Goal: Task Accomplishment & Management: Complete application form

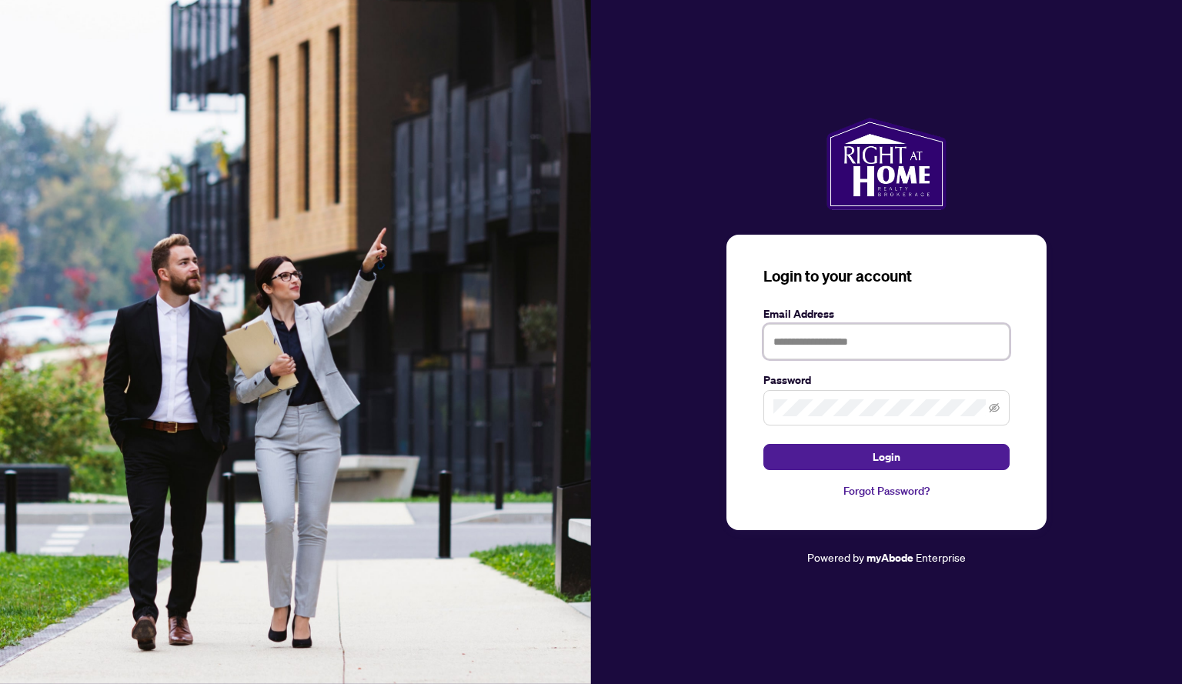
click at [803, 334] on input "text" at bounding box center [886, 341] width 246 height 35
type input "**********"
click at [763, 444] on button "Login" at bounding box center [886, 457] width 246 height 26
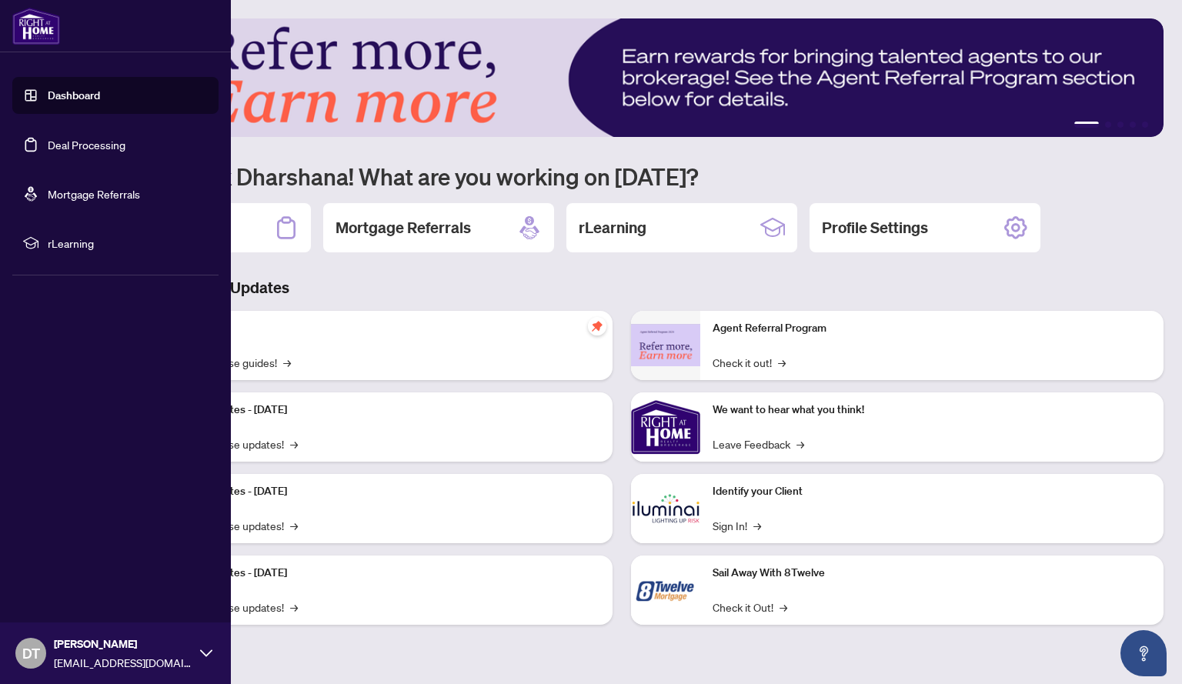
click at [82, 151] on link "Deal Processing" at bounding box center [87, 145] width 78 height 14
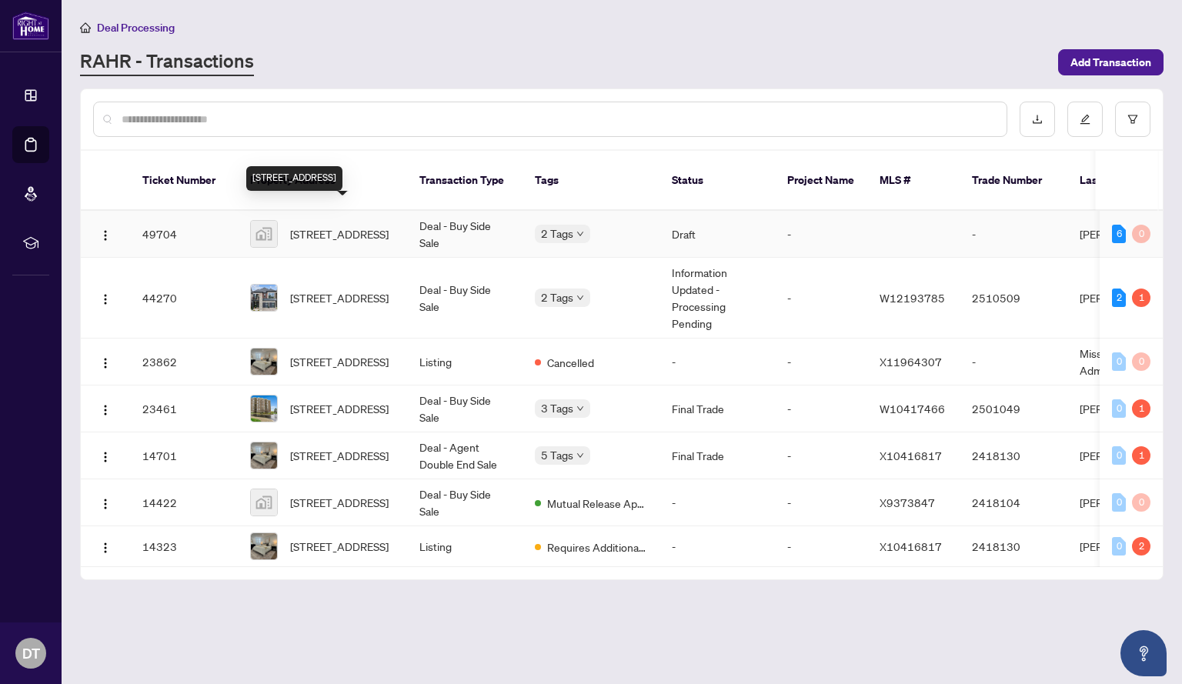
click at [337, 225] on span "[STREET_ADDRESS]" at bounding box center [339, 233] width 98 height 17
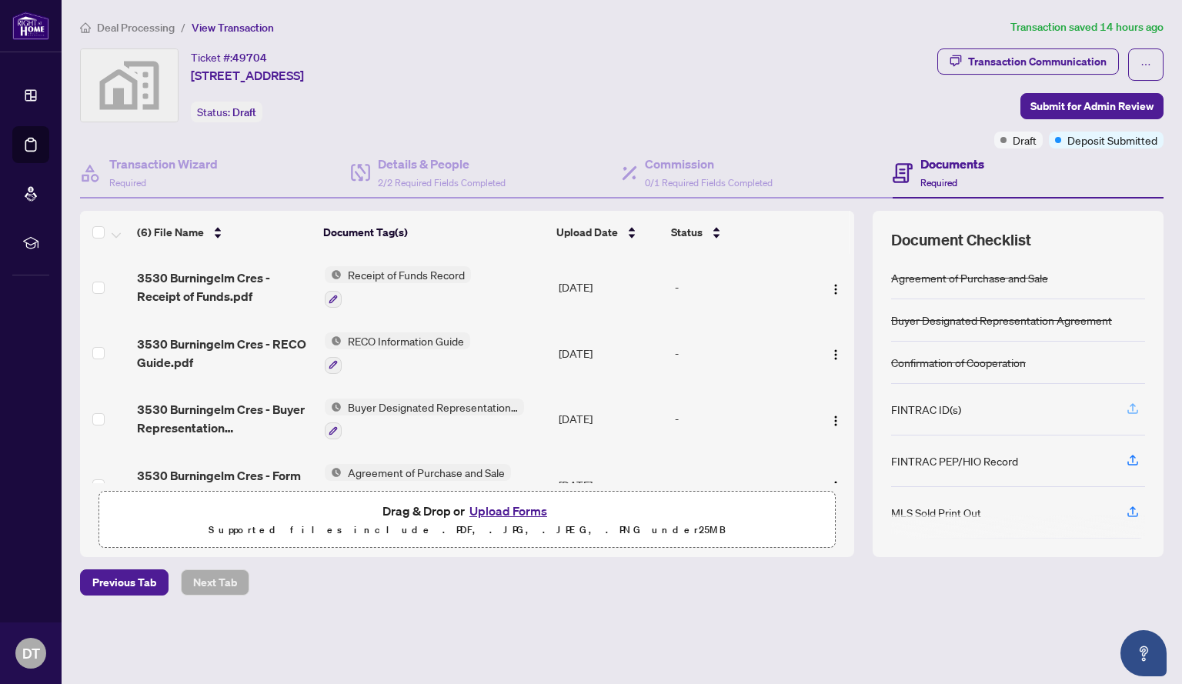
click at [1128, 408] on icon "button" at bounding box center [1132, 409] width 14 height 14
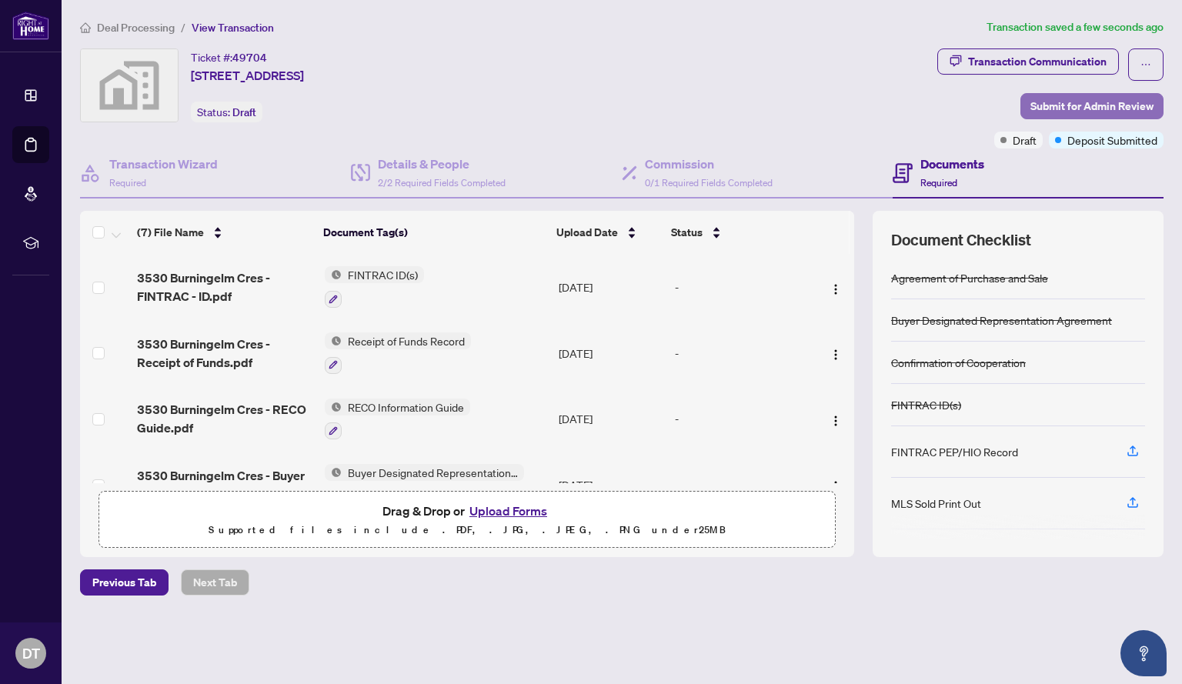
click at [1112, 108] on span "Submit for Admin Review" at bounding box center [1091, 106] width 123 height 25
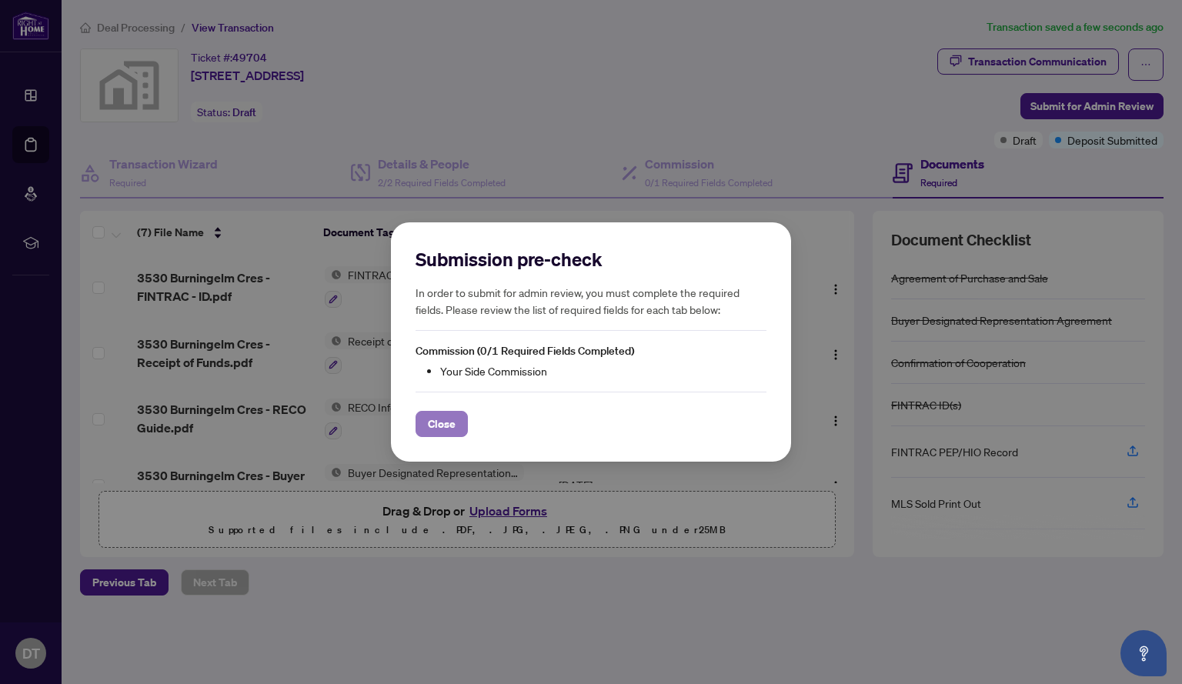
click at [445, 428] on span "Close" at bounding box center [442, 424] width 28 height 25
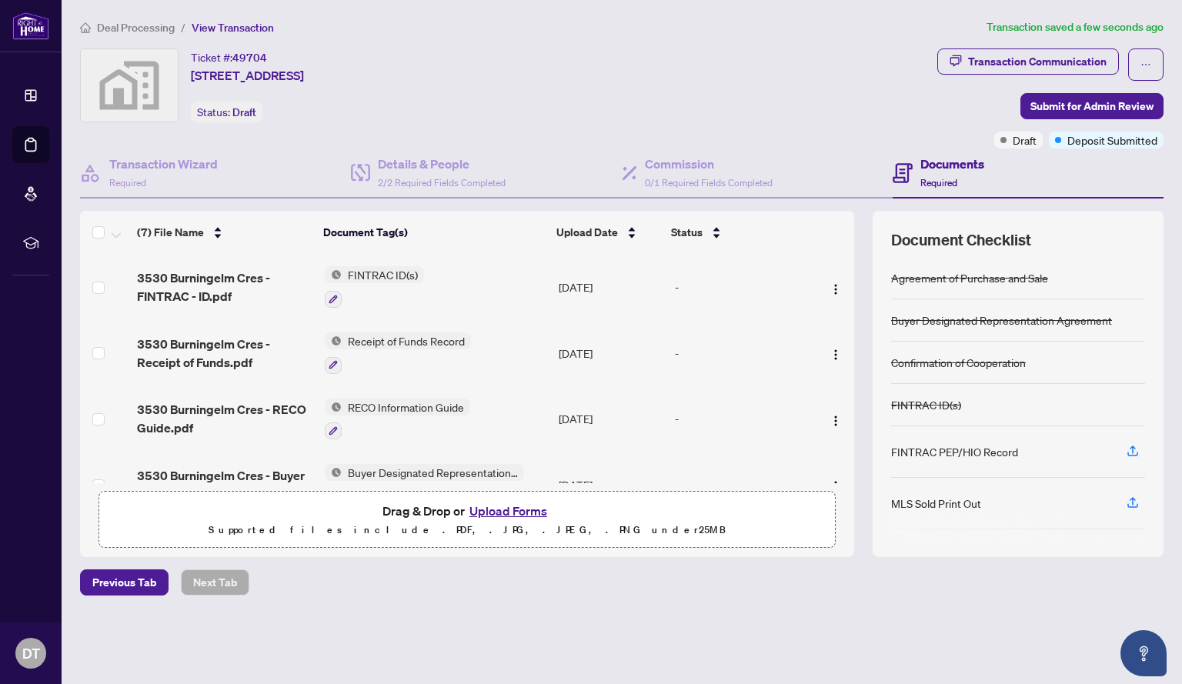
scroll to position [232, 0]
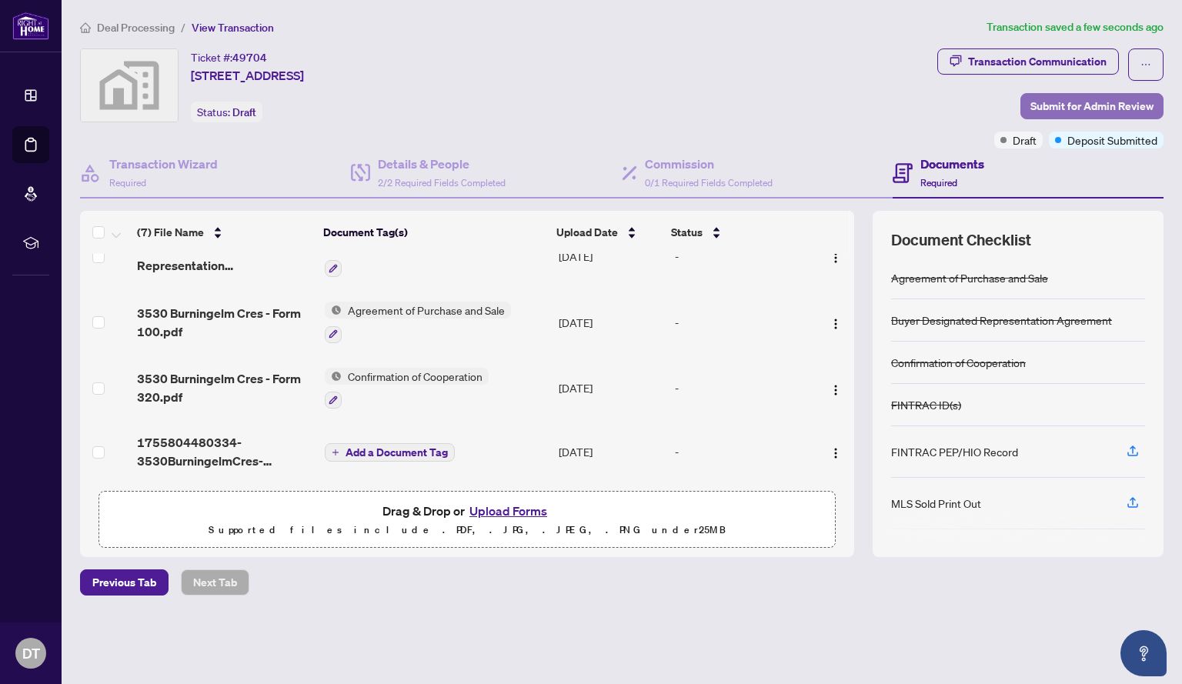
click at [1074, 102] on span "Submit for Admin Review" at bounding box center [1091, 106] width 123 height 25
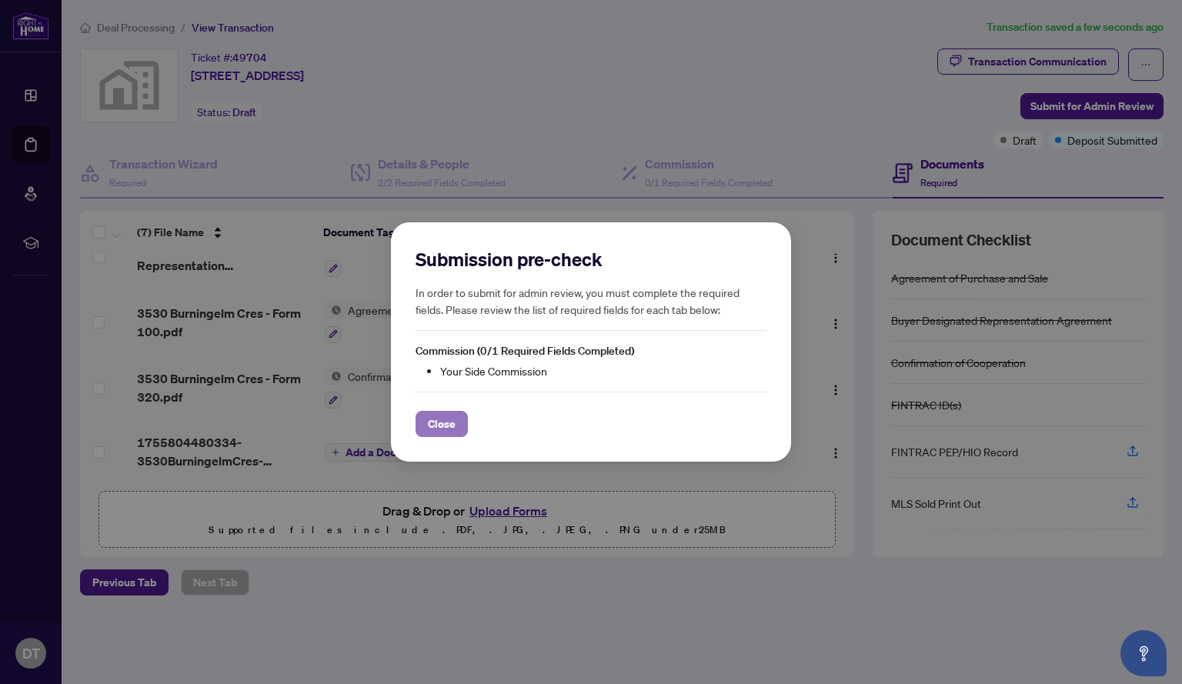
click at [442, 425] on span "Close" at bounding box center [442, 424] width 28 height 25
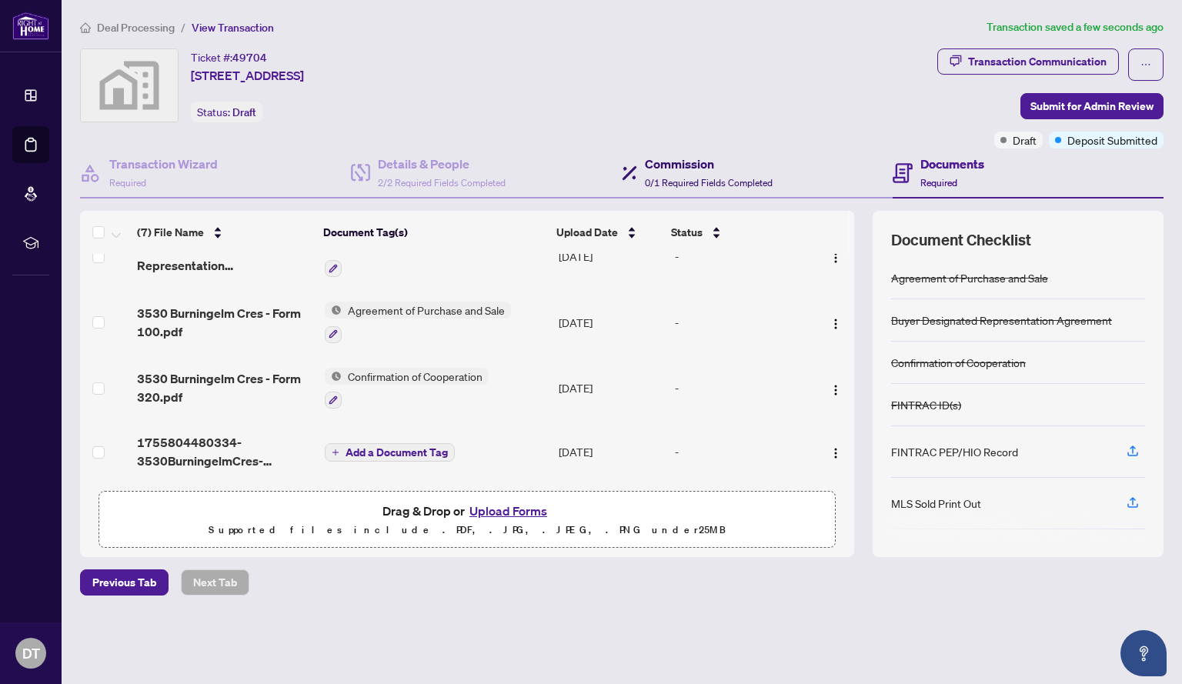
click at [662, 171] on h4 "Commission" at bounding box center [709, 164] width 128 height 18
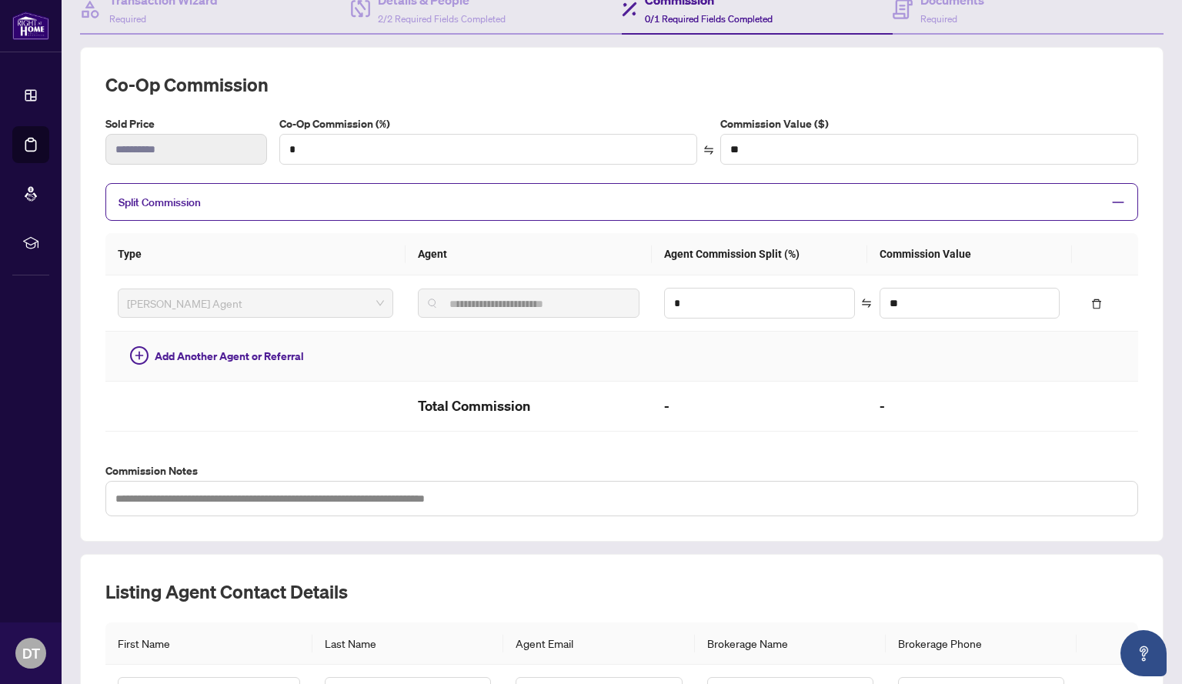
scroll to position [189, 0]
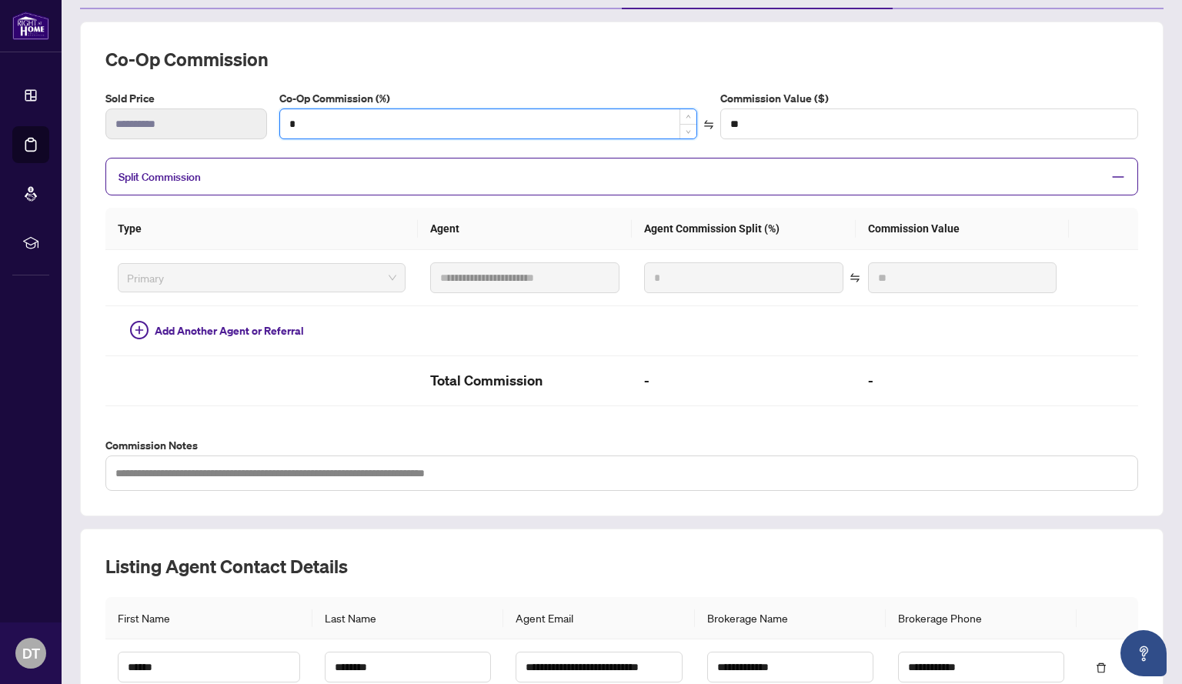
click at [314, 124] on input "*" at bounding box center [488, 123] width 416 height 29
type input "*"
type input "*******"
type input "***"
type input "*******"
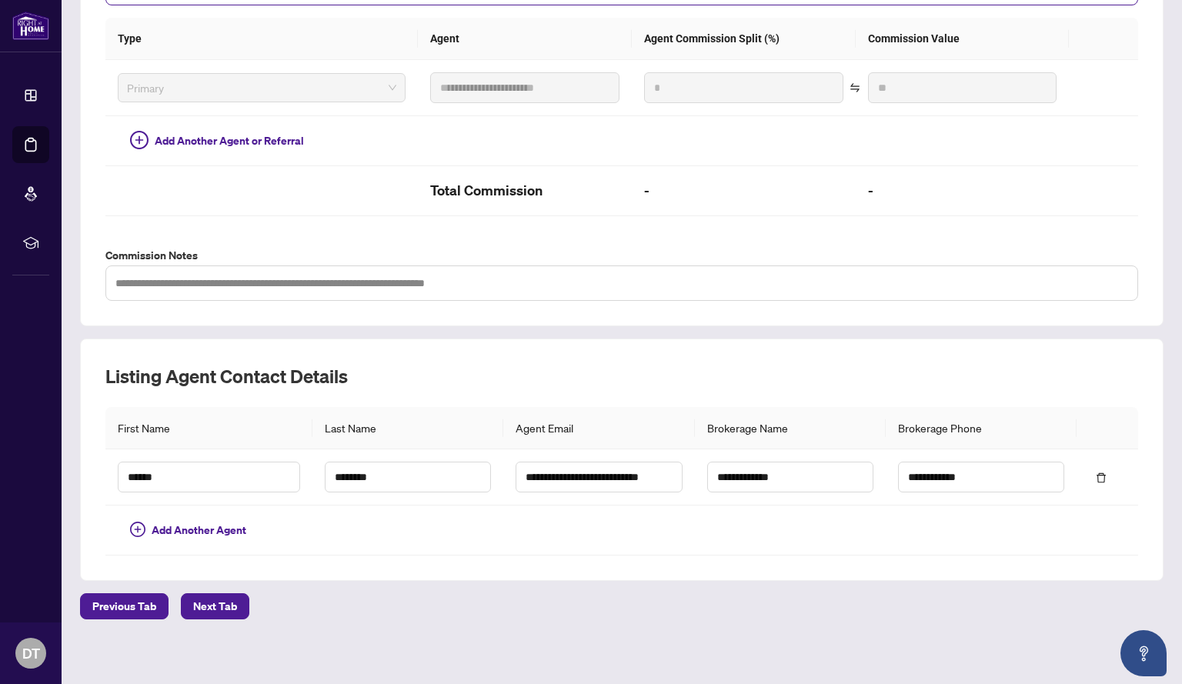
scroll to position [387, 0]
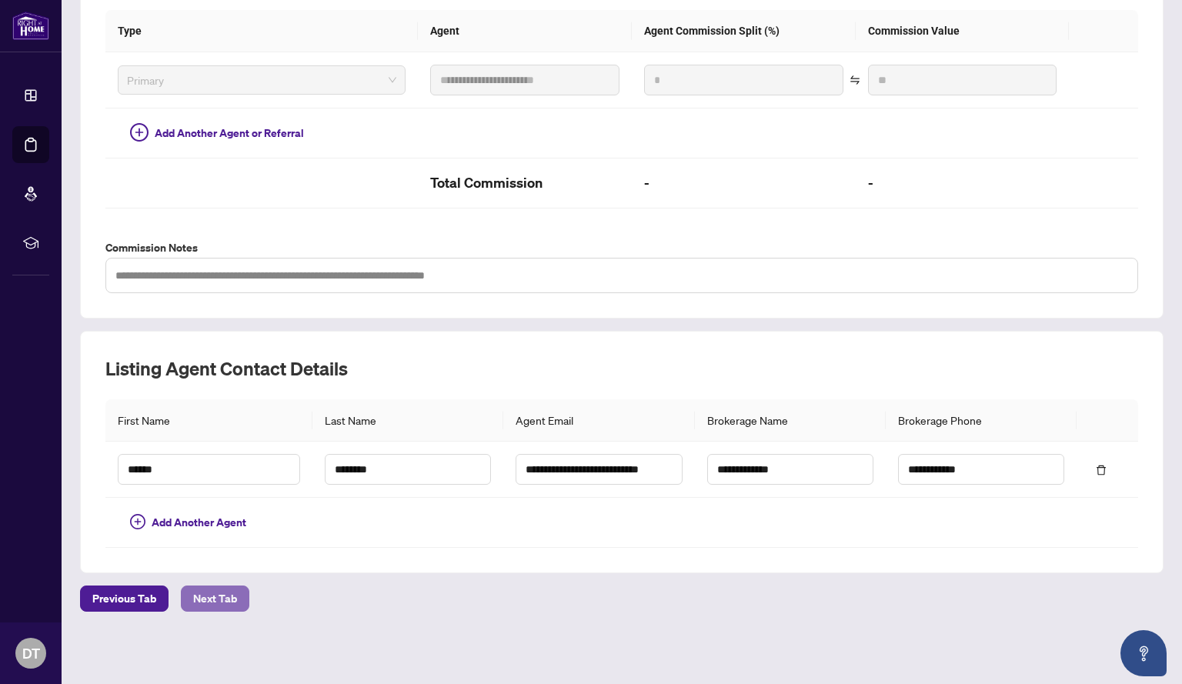
type input "***"
click at [208, 604] on span "Next Tab" at bounding box center [215, 598] width 44 height 25
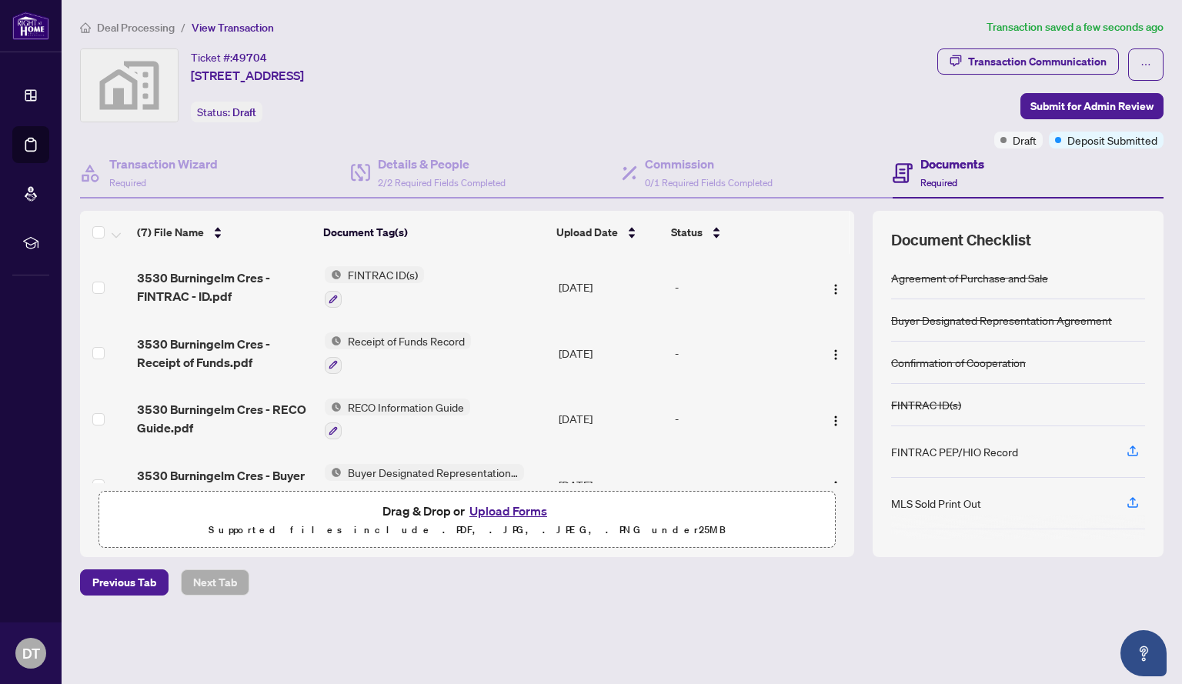
click at [1077, 105] on span "Submit for Admin Review" at bounding box center [1091, 106] width 123 height 25
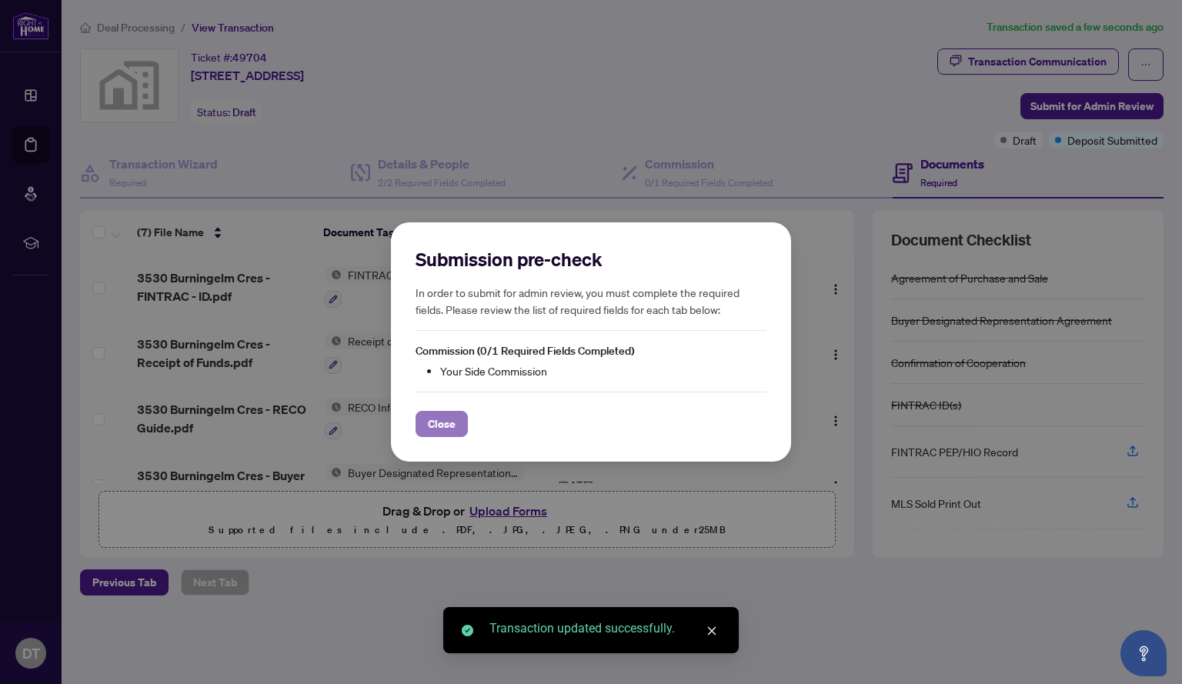
click at [434, 422] on span "Close" at bounding box center [442, 424] width 28 height 25
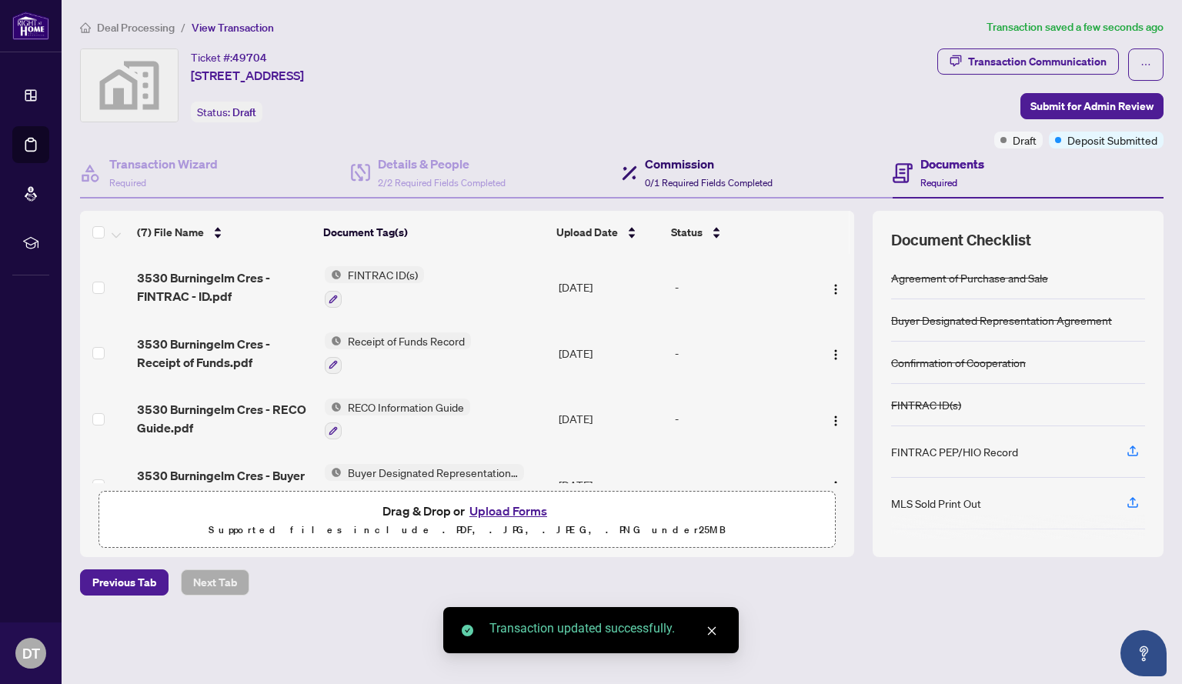
click at [709, 166] on h4 "Commission" at bounding box center [709, 164] width 128 height 18
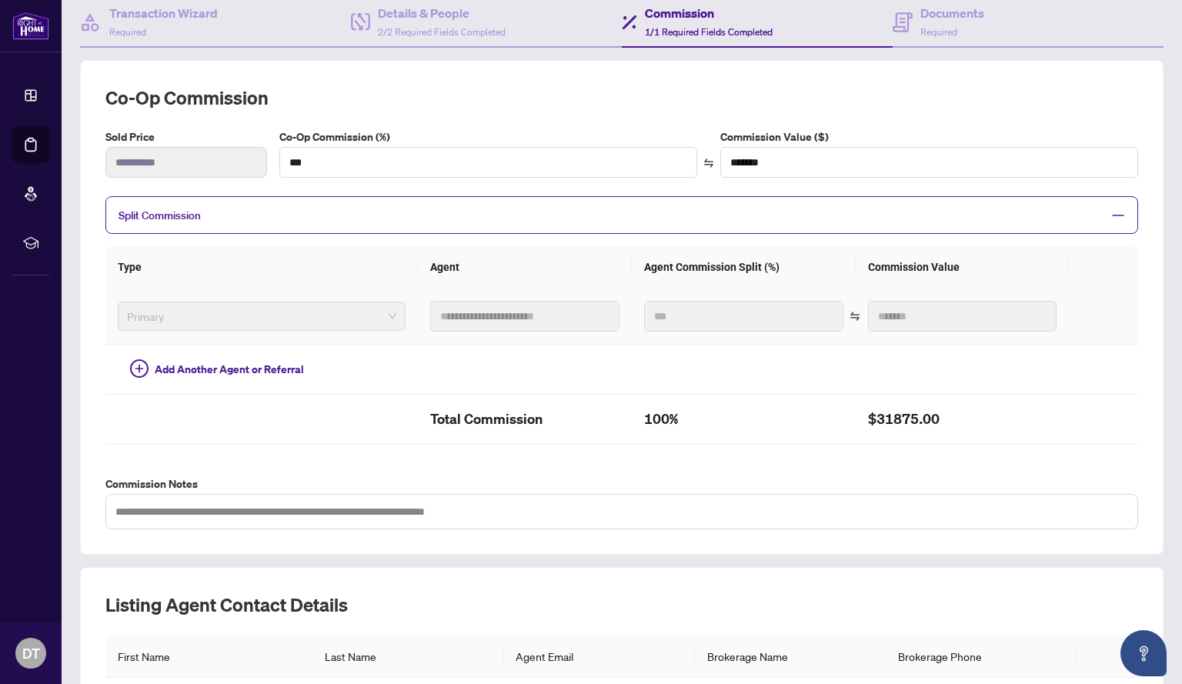
scroll to position [154, 0]
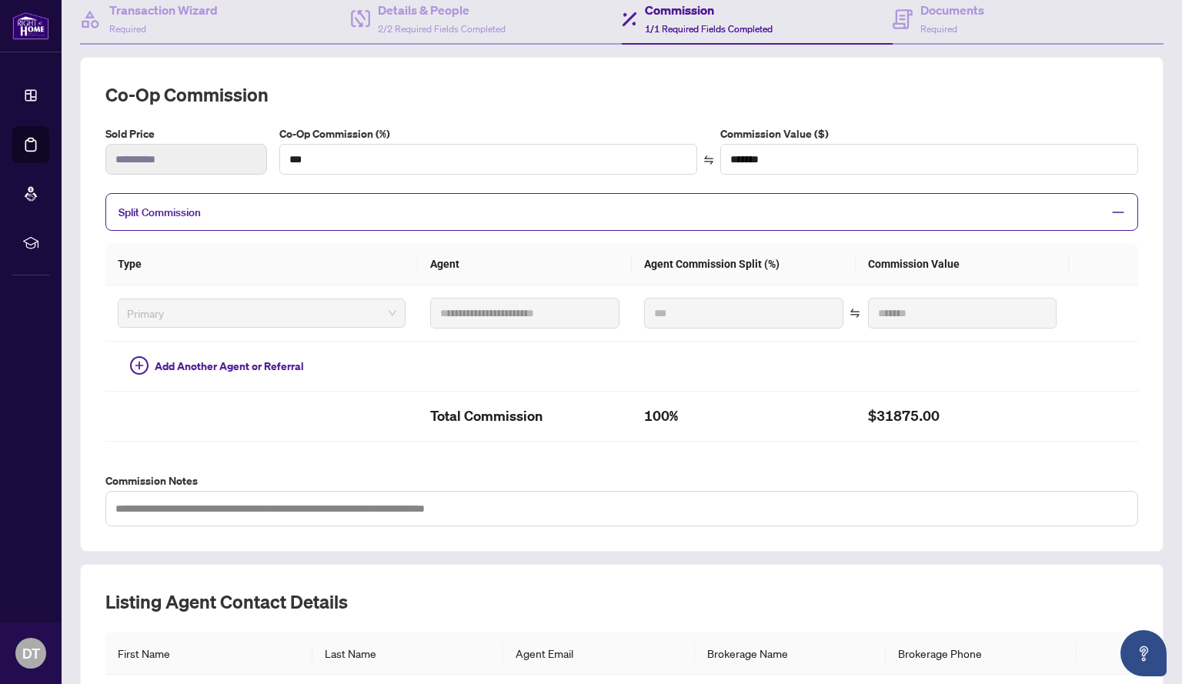
click at [388, 198] on div "Split Commission" at bounding box center [621, 212] width 1032 height 38
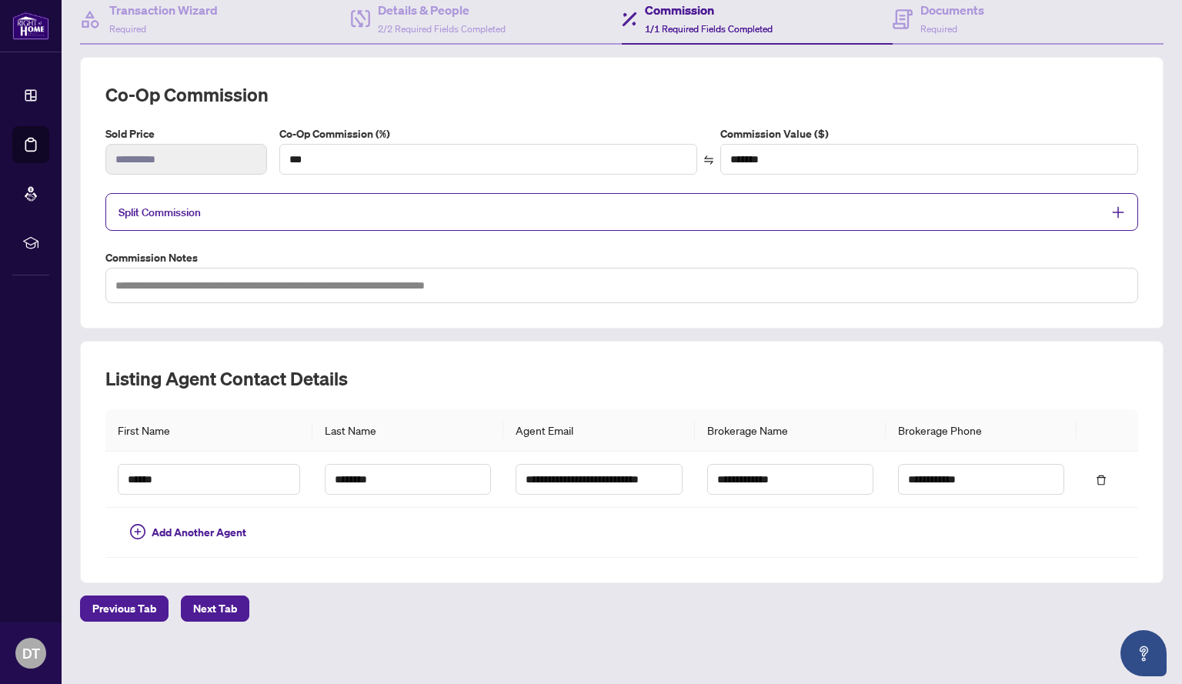
click at [391, 198] on div "Split Commission" at bounding box center [621, 212] width 1032 height 38
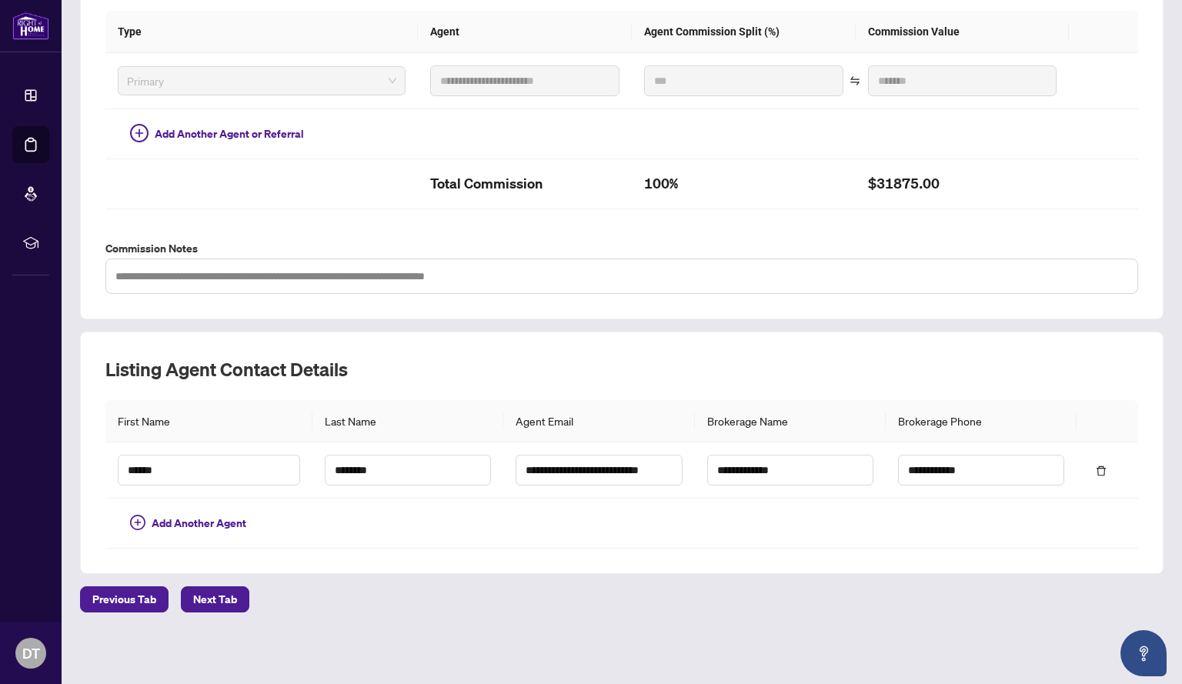
scroll to position [387, 0]
click at [202, 477] on input "******" at bounding box center [209, 469] width 182 height 31
click at [341, 471] on input "********" at bounding box center [408, 469] width 166 height 31
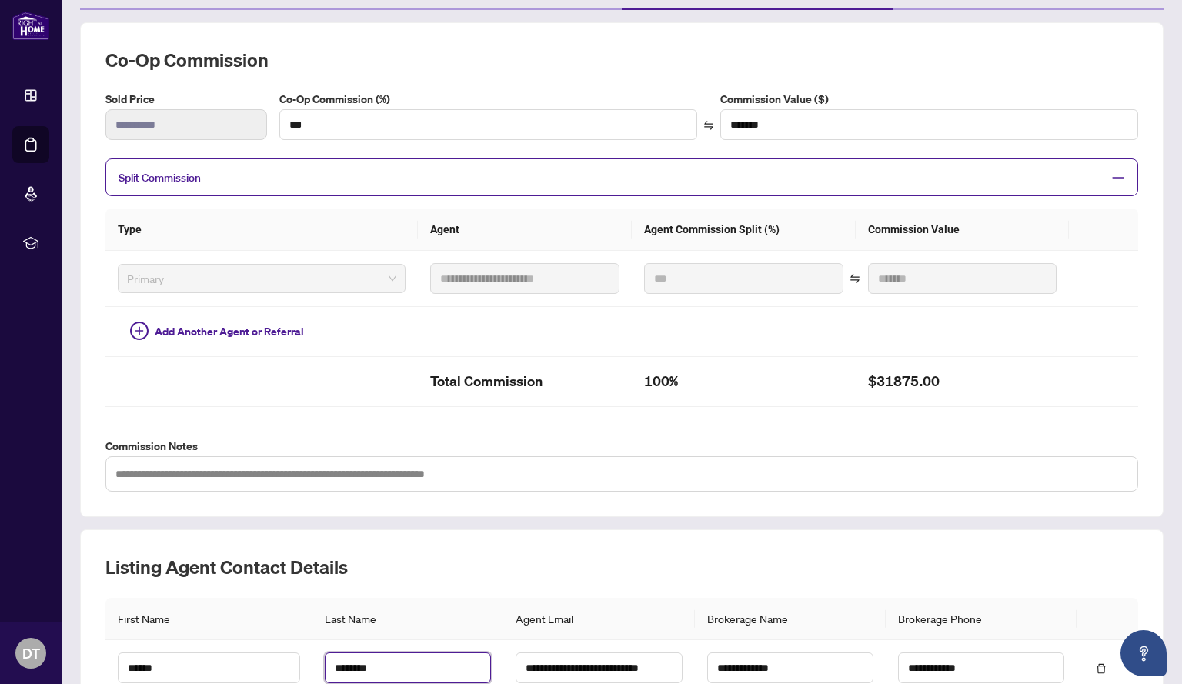
scroll to position [156, 0]
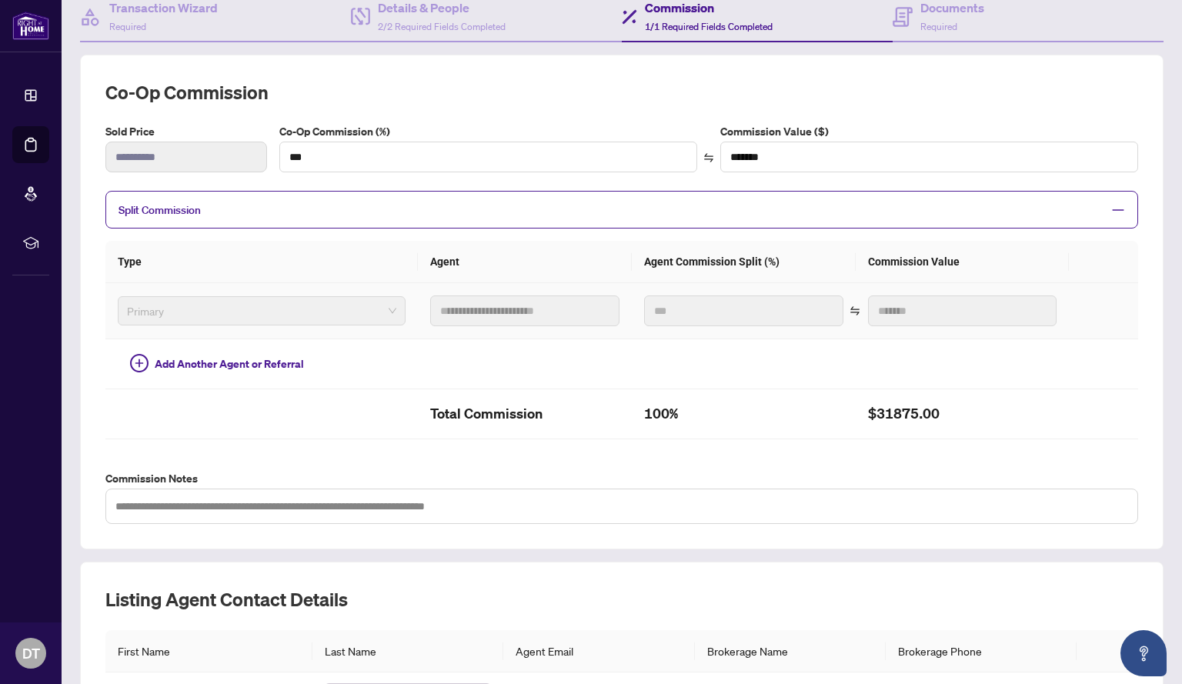
click at [239, 319] on span "Primary" at bounding box center [261, 310] width 269 height 23
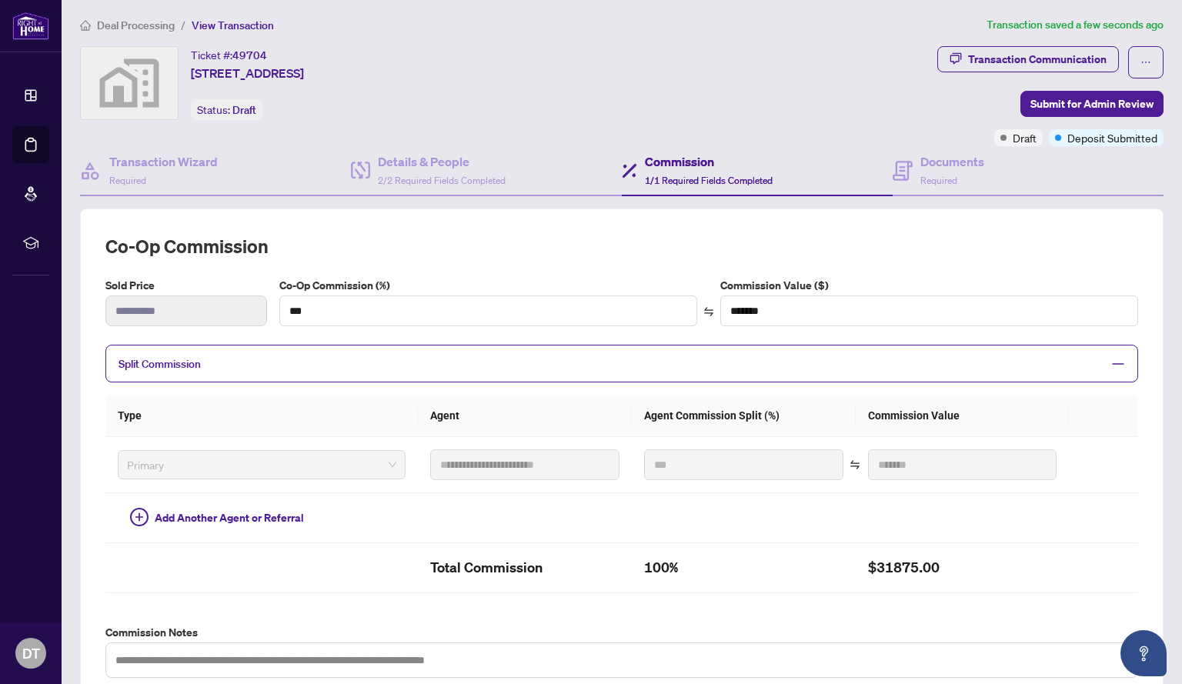
click at [1111, 361] on icon "minus" at bounding box center [1118, 364] width 14 height 14
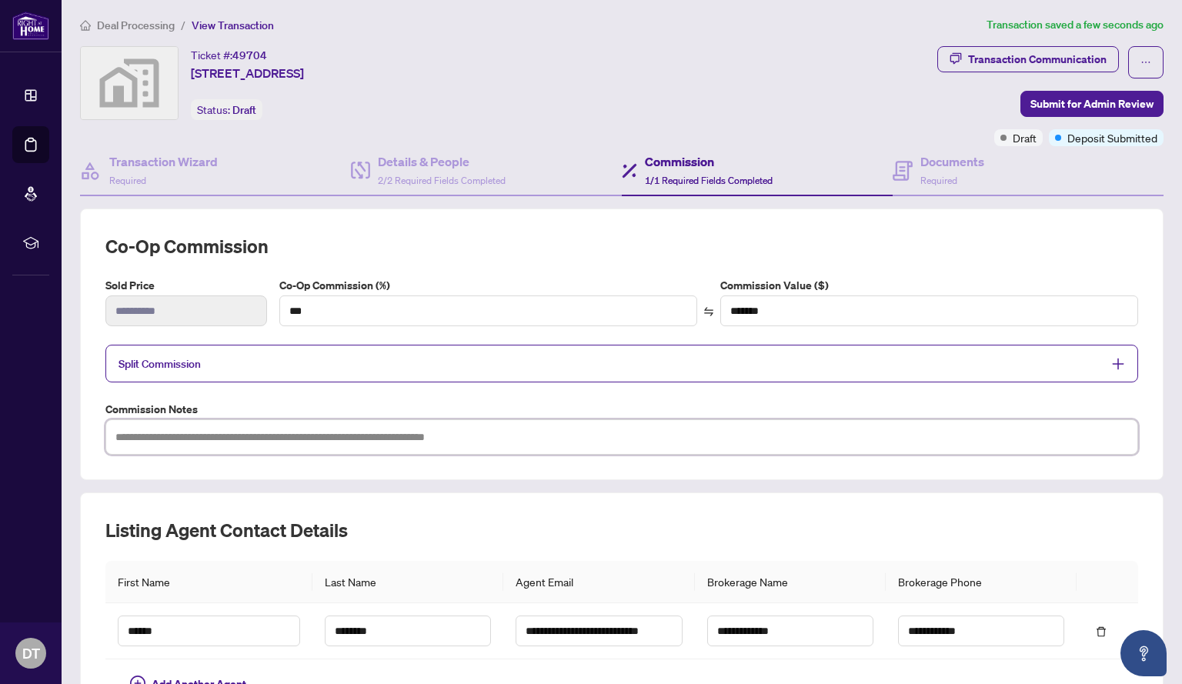
click at [465, 432] on textarea at bounding box center [621, 436] width 1032 height 35
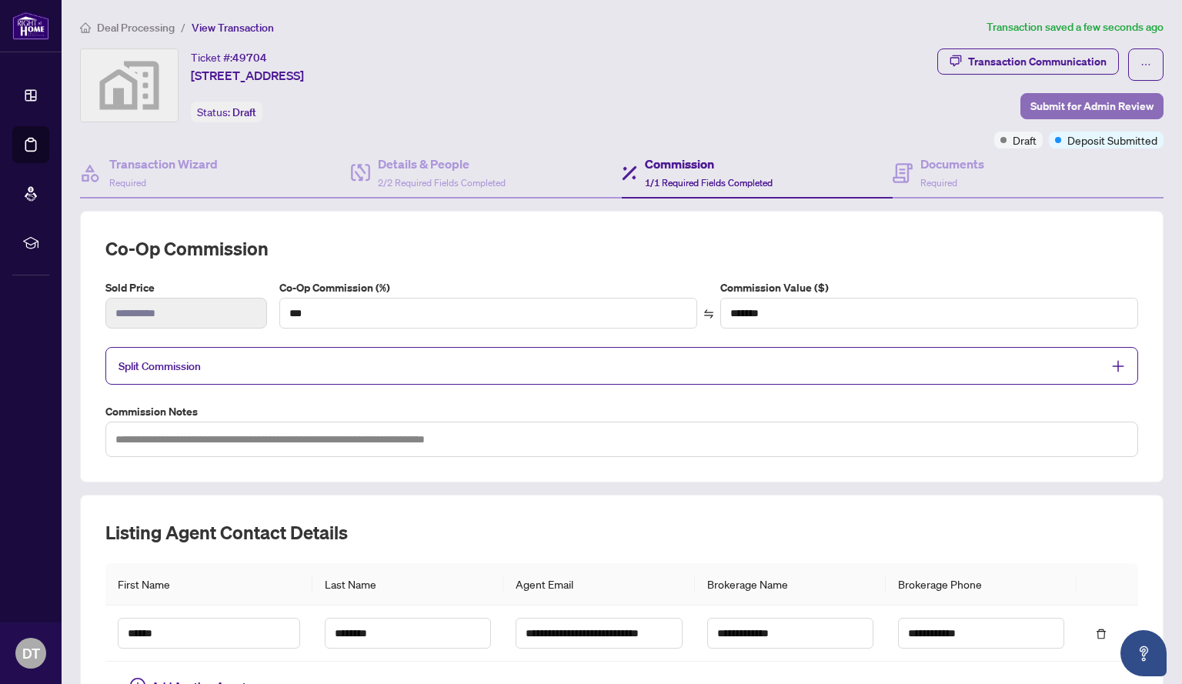
click at [1072, 102] on span "Submit for Admin Review" at bounding box center [1091, 106] width 123 height 25
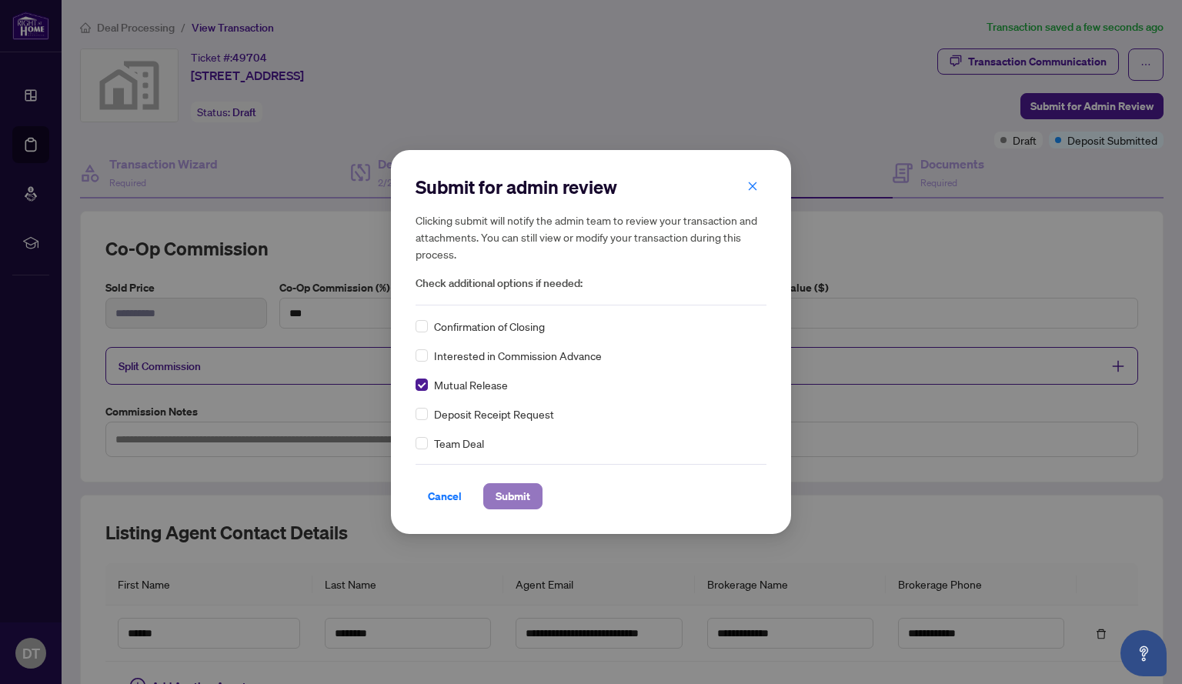
click at [522, 498] on span "Submit" at bounding box center [512, 496] width 35 height 25
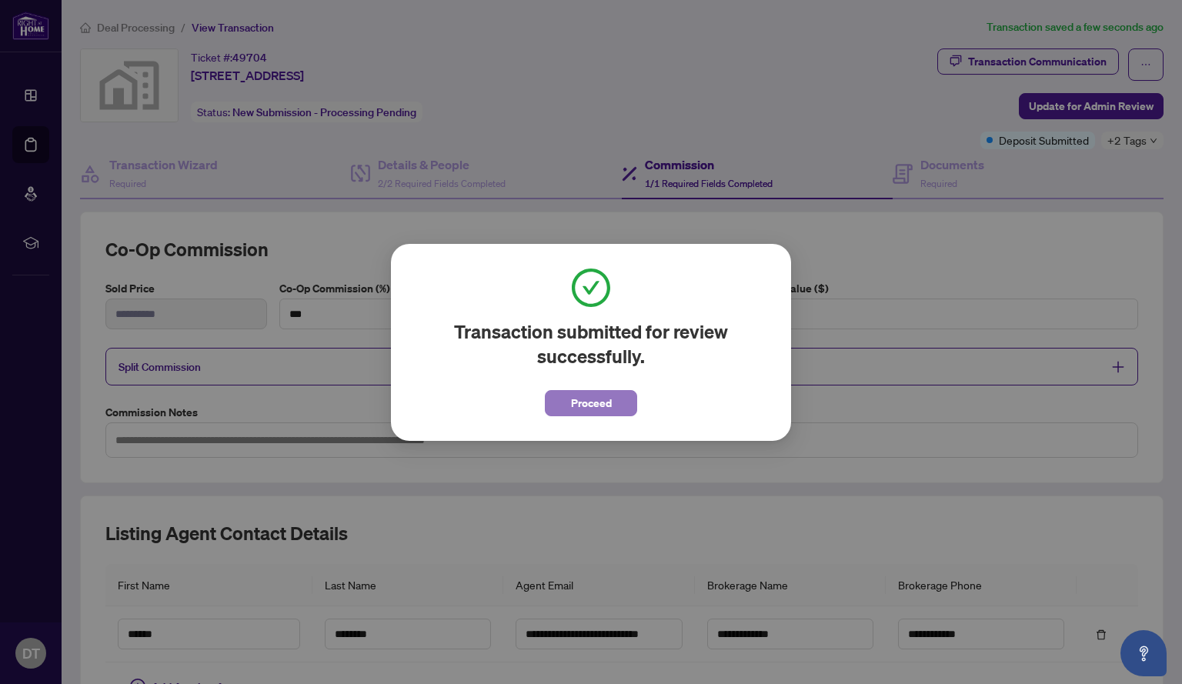
click at [589, 405] on span "Proceed" at bounding box center [591, 403] width 41 height 25
